Goal: Navigation & Orientation: Find specific page/section

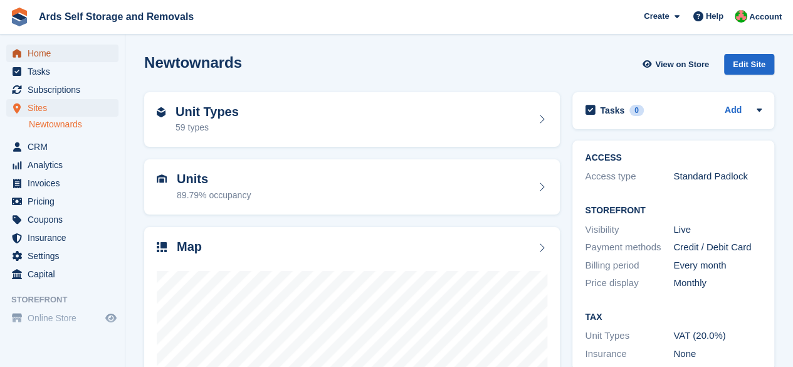
click at [28, 49] on span "Home" at bounding box center [65, 54] width 75 height 18
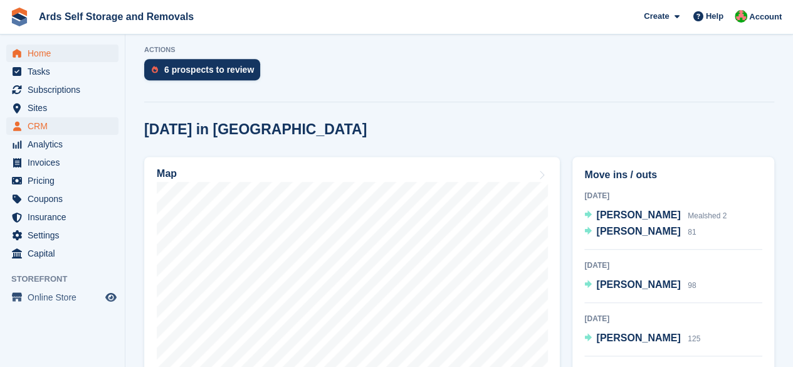
scroll to position [251, 0]
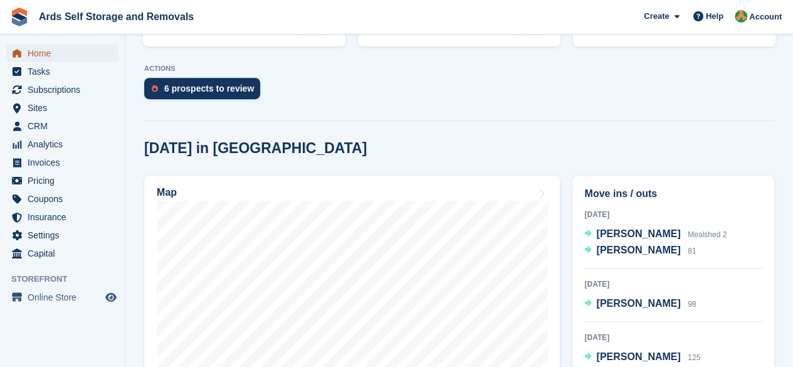
click at [36, 51] on span "Home" at bounding box center [65, 54] width 75 height 18
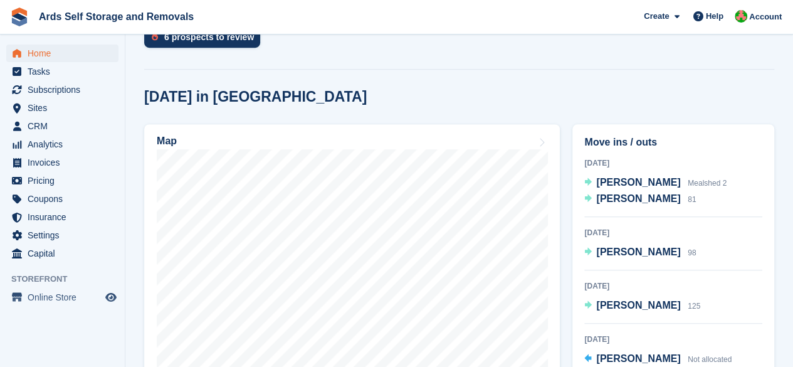
scroll to position [376, 0]
